Goal: Task Accomplishment & Management: Manage account settings

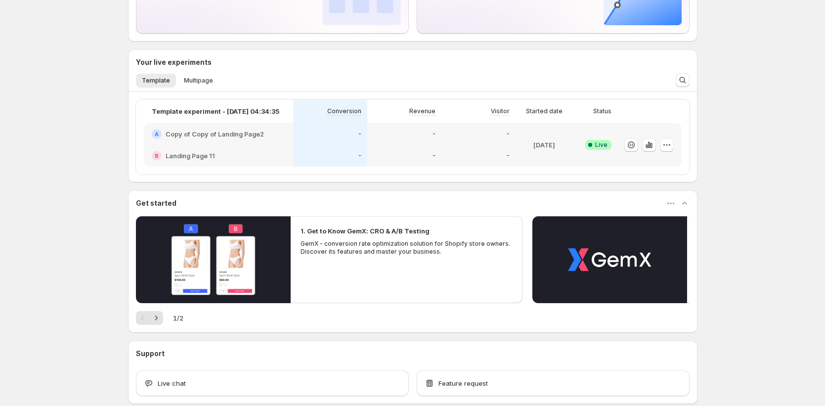
scroll to position [176, 0]
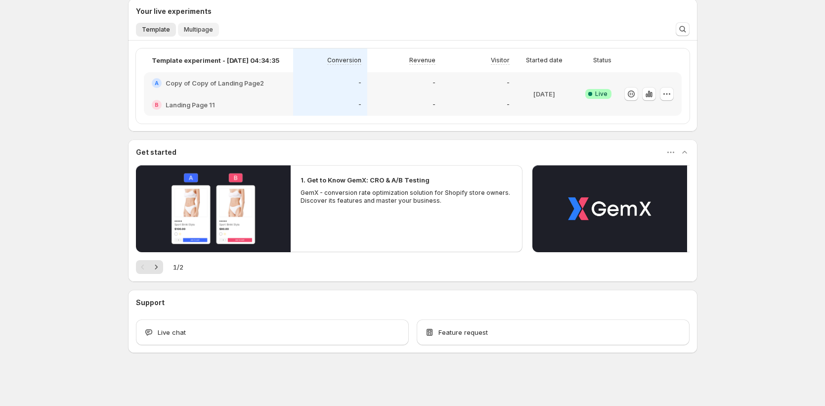
scroll to position [176, 0]
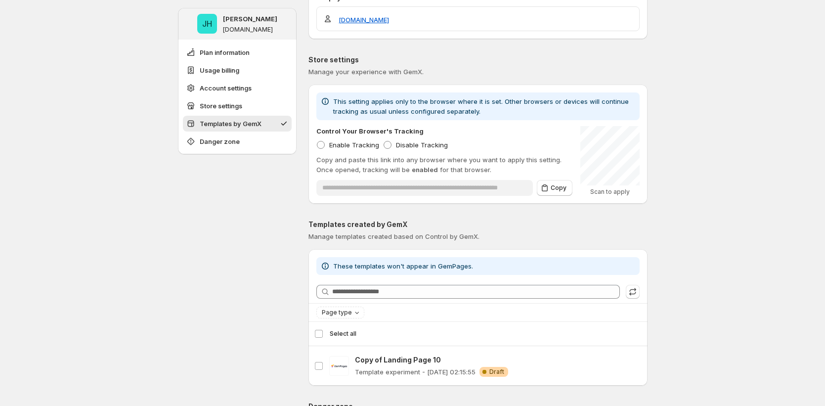
scroll to position [702, 0]
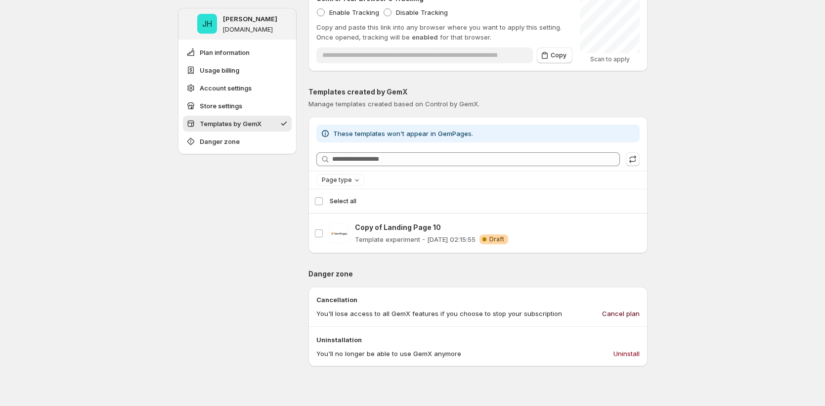
click at [607, 311] on span "Cancel plan" at bounding box center [621, 314] width 38 height 10
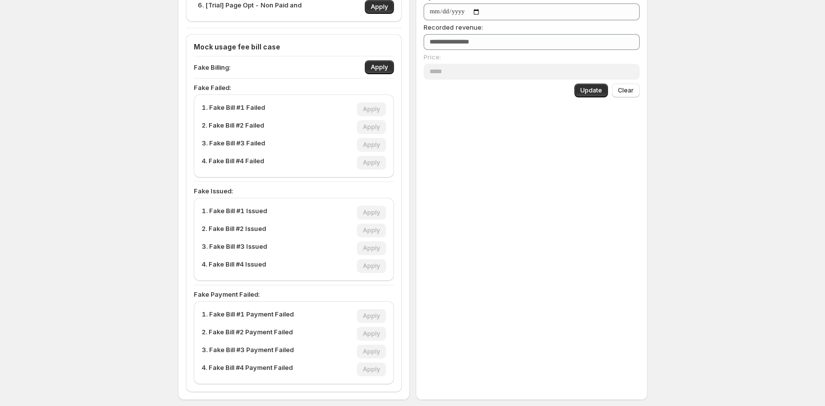
scroll to position [346, 0]
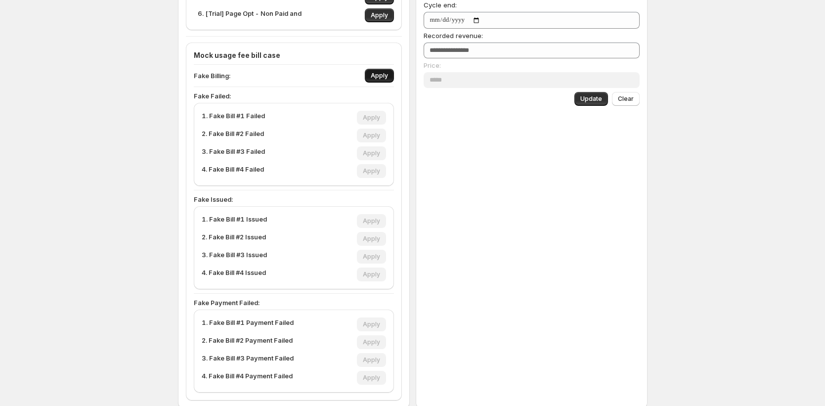
click at [380, 77] on span "Apply" at bounding box center [379, 76] width 17 height 8
click at [379, 120] on span "Apply" at bounding box center [371, 118] width 17 height 8
type input "***"
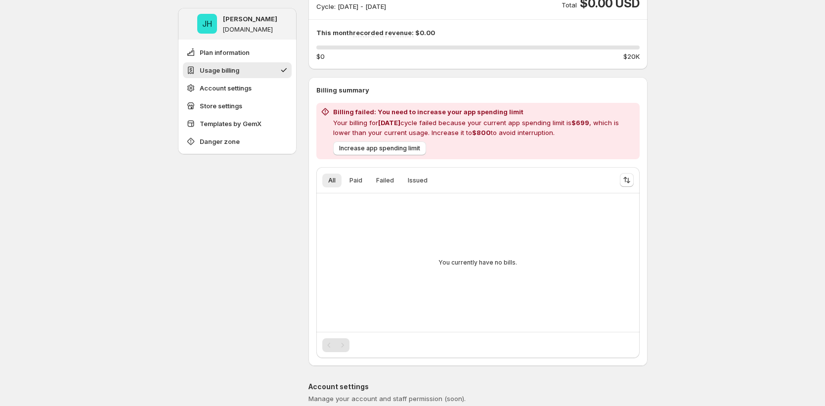
scroll to position [172, 0]
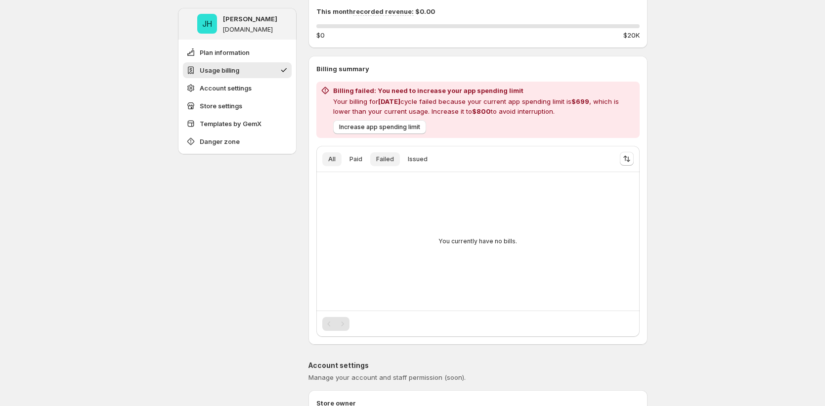
drag, startPoint x: 399, startPoint y: 162, endPoint x: 394, endPoint y: 164, distance: 5.3
click at [398, 162] on button "Failed" at bounding box center [385, 159] width 30 height 14
click at [367, 160] on button "Paid" at bounding box center [356, 159] width 25 height 14
click at [342, 159] on button "All" at bounding box center [331, 159] width 19 height 14
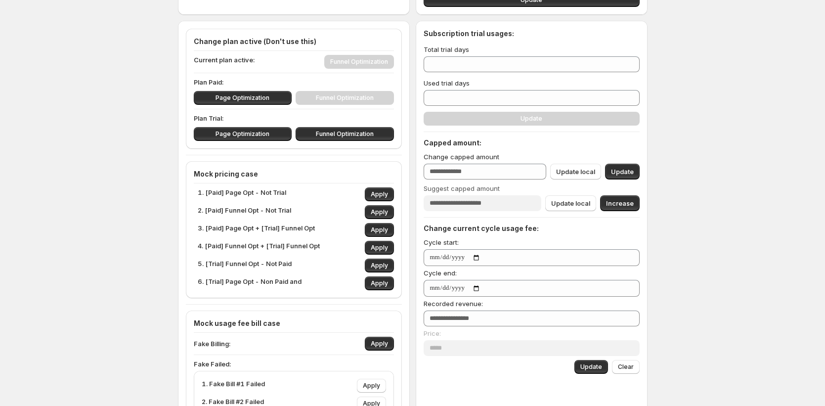
scroll to position [402, 0]
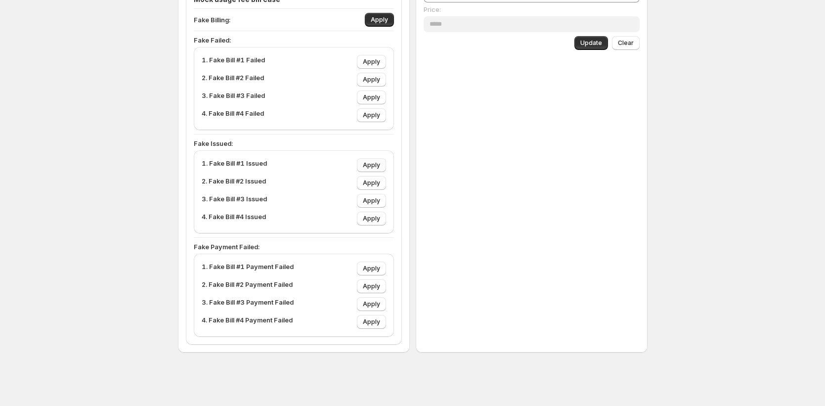
click at [374, 161] on button "Apply" at bounding box center [371, 165] width 29 height 14
click at [377, 182] on span "Apply" at bounding box center [371, 183] width 17 height 8
drag, startPoint x: 377, startPoint y: 198, endPoint x: 379, endPoint y: 217, distance: 18.9
click at [377, 198] on span "Apply" at bounding box center [371, 201] width 17 height 8
click at [379, 218] on span "Apply" at bounding box center [371, 219] width 17 height 8
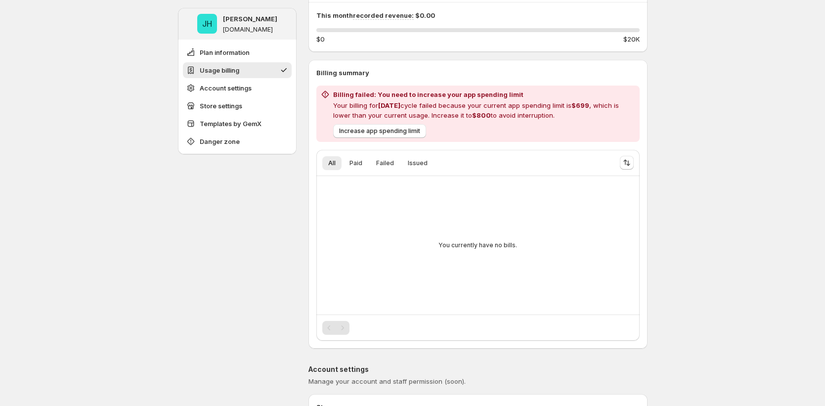
scroll to position [168, 0]
click at [356, 163] on span "Paid" at bounding box center [356, 164] width 13 height 8
click at [396, 159] on button "Failed" at bounding box center [385, 164] width 30 height 14
click at [419, 162] on span "Issued" at bounding box center [418, 164] width 20 height 8
click at [367, 179] on div "You currently have no bills." at bounding box center [477, 245] width 323 height 138
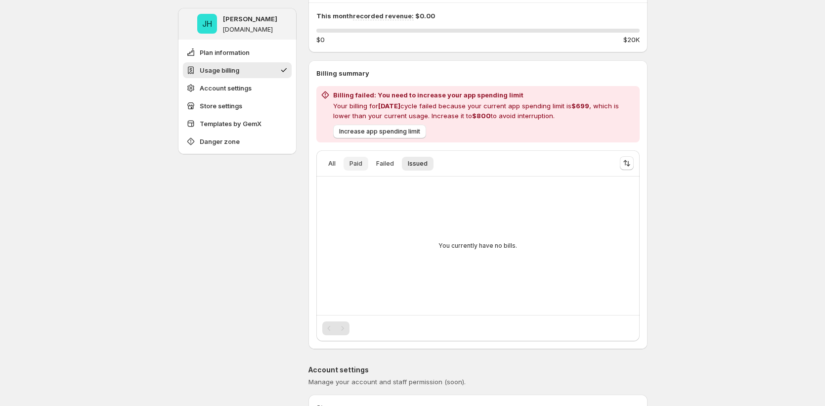
click at [359, 163] on span "Paid" at bounding box center [356, 164] width 13 height 8
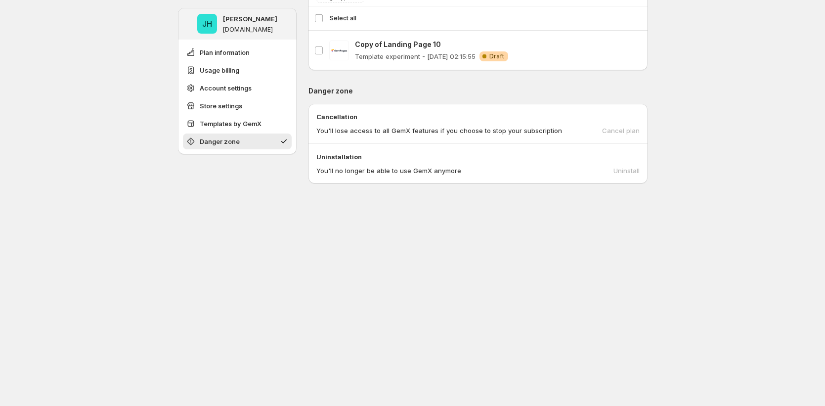
scroll to position [949, 0]
click at [628, 130] on div "Cancel plan" at bounding box center [621, 131] width 38 height 10
click at [635, 171] on div "You'll no longer be able to use GemX anymore Uninstall" at bounding box center [477, 171] width 323 height 10
click at [624, 170] on div "You'll no longer be able to use GemX anymore Uninstall" at bounding box center [477, 171] width 323 height 10
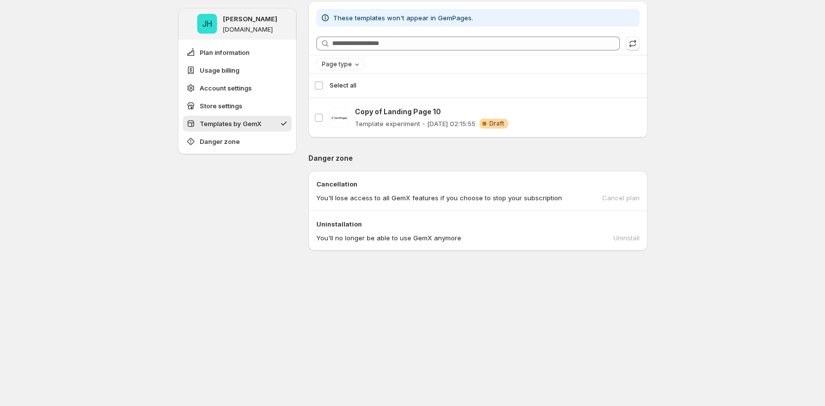
scroll to position [904, 0]
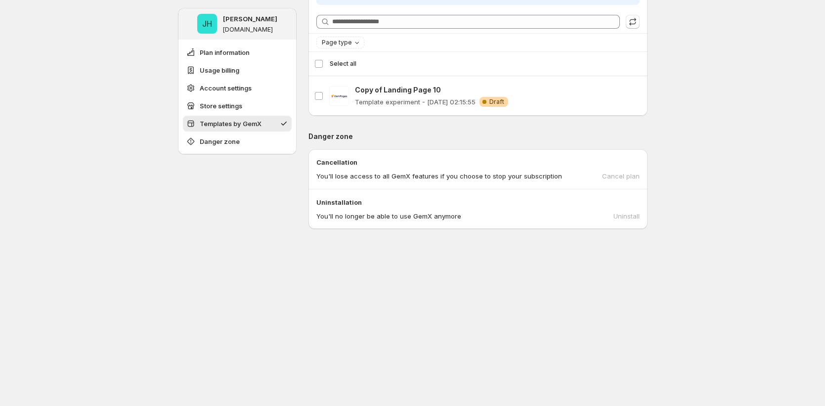
click at [631, 215] on div "You'll no longer be able to use GemX anymore Uninstall" at bounding box center [477, 216] width 323 height 10
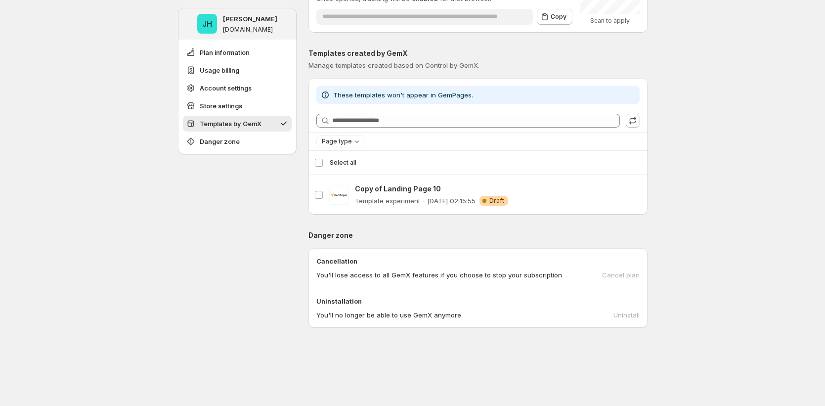
scroll to position [928, 0]
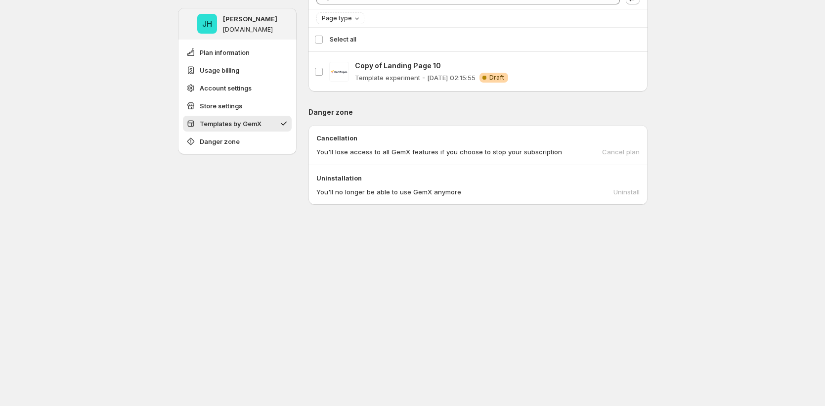
click at [629, 143] on div "Complete billing to cancel plan" at bounding box center [626, 136] width 108 height 22
